Goal: Task Accomplishment & Management: Complete application form

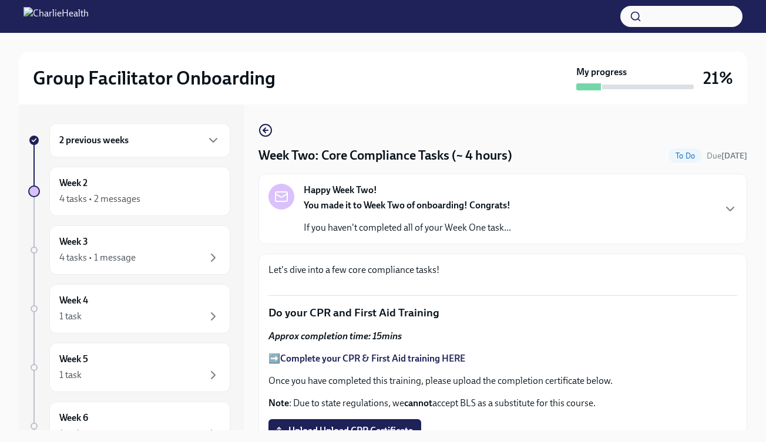
click at [324, 425] on span "Upload Upload CPR Certificate" at bounding box center [345, 431] width 136 height 12
click at [0, 0] on input "Upload Upload CPR Certificate" at bounding box center [0, 0] width 0 height 0
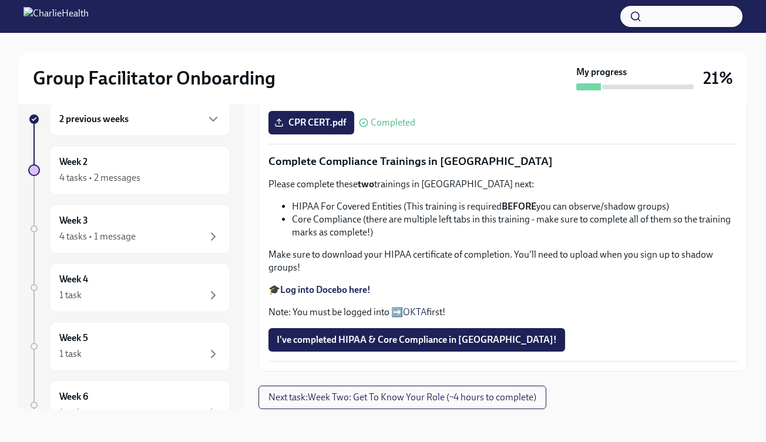
scroll to position [757, 0]
click at [295, 208] on li "HIPAA For Covered Entities (This training is required BEFORE you can observe/sh…" at bounding box center [514, 206] width 445 height 13
copy li "HIPAA"
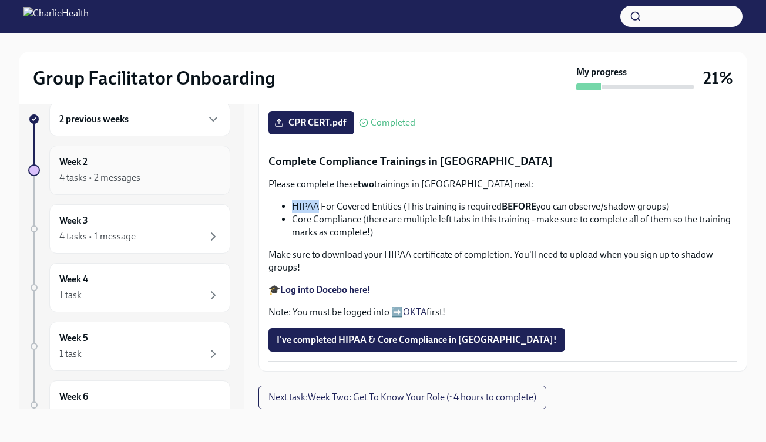
click at [182, 169] on div "Week 2 4 tasks • 2 messages" at bounding box center [139, 170] width 161 height 29
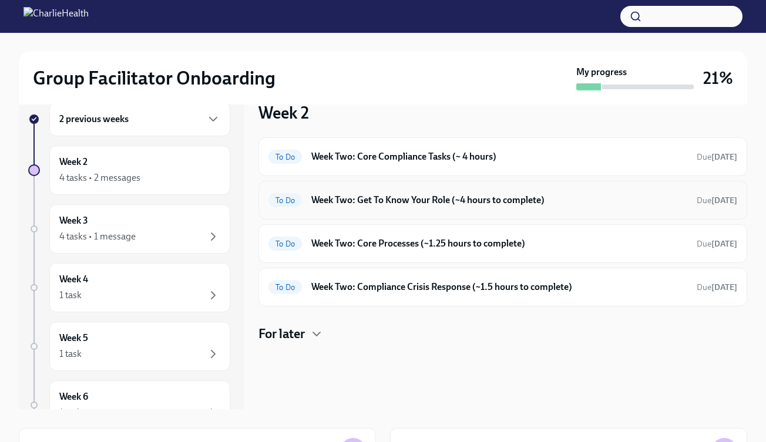
click at [380, 193] on div "To Do Week Two: Get To Know Your Role (~4 hours to complete) Due [DATE]" at bounding box center [502, 200] width 469 height 19
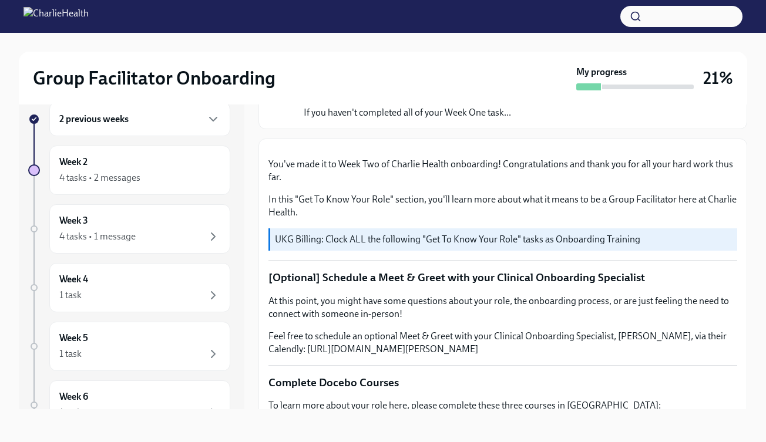
scroll to position [29, 0]
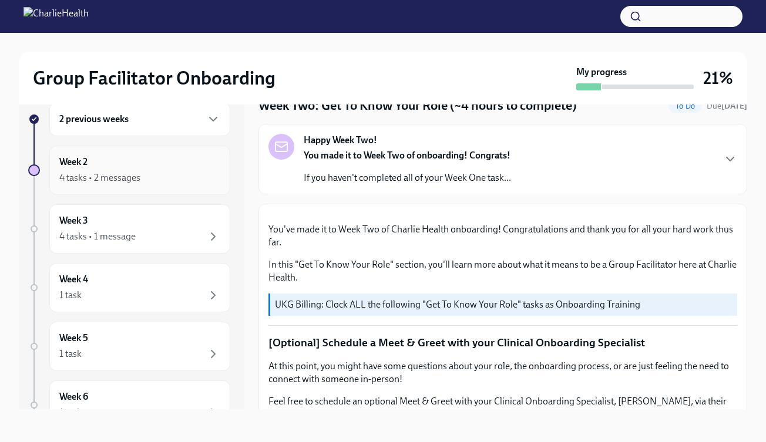
click at [150, 166] on div "Week 2 4 tasks • 2 messages" at bounding box center [139, 170] width 161 height 29
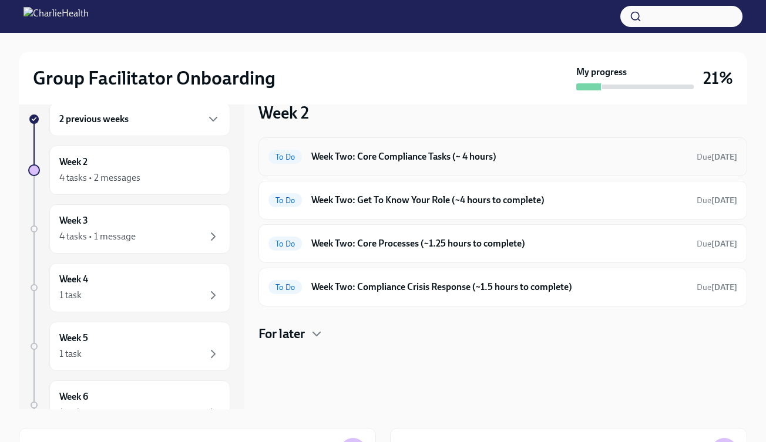
click at [357, 153] on h6 "Week Two: Core Compliance Tasks (~ 4 hours)" at bounding box center [499, 156] width 376 height 13
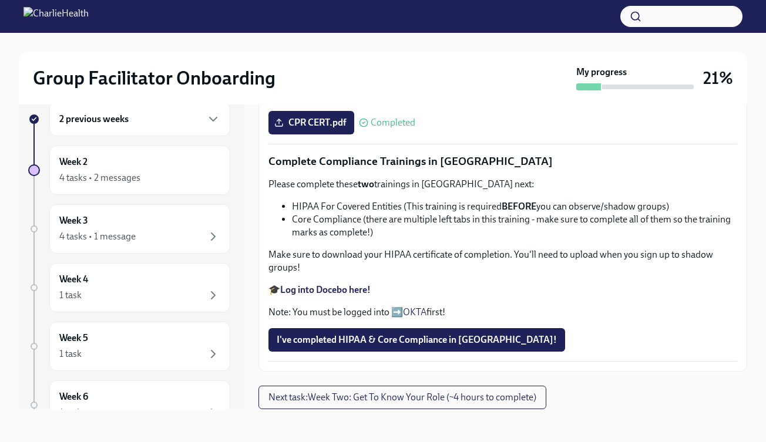
scroll to position [757, 0]
